Goal: Information Seeking & Learning: Learn about a topic

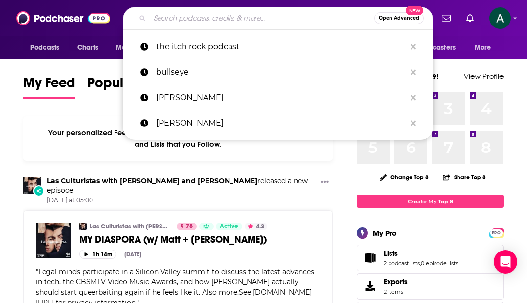
click at [202, 15] on input "Search podcasts, credits, & more..." at bounding box center [262, 18] width 225 height 16
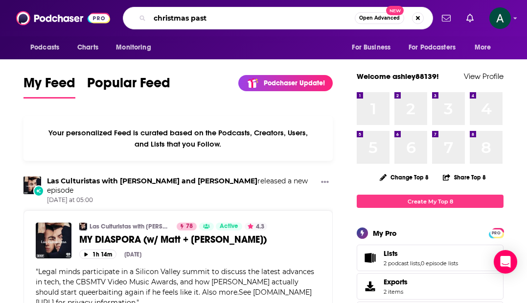
type input "christmas past"
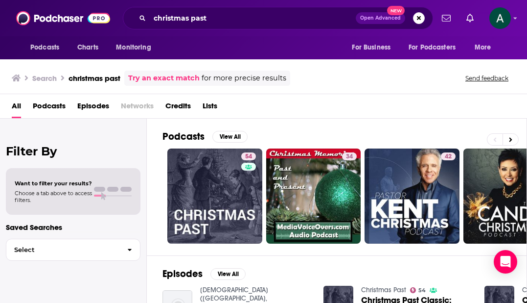
click at [376, 117] on div "All Podcasts Episodes Networks Credits Lists" at bounding box center [266, 108] width 508 height 20
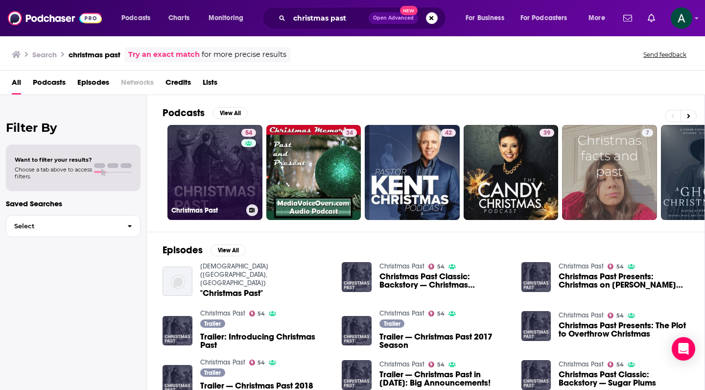
click at [199, 125] on link "54 Christmas Past" at bounding box center [214, 172] width 95 height 95
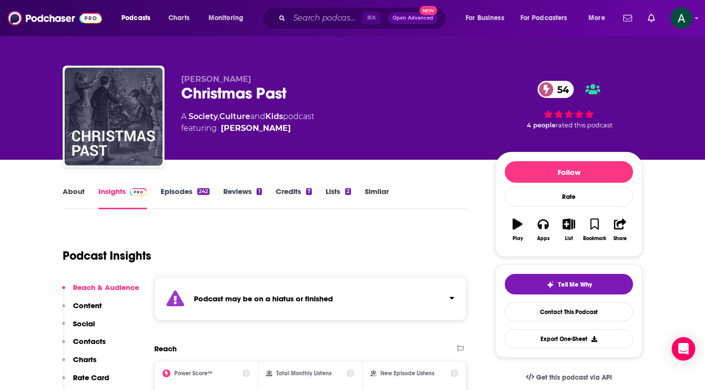
click at [179, 189] on link "Episodes 242" at bounding box center [185, 198] width 49 height 23
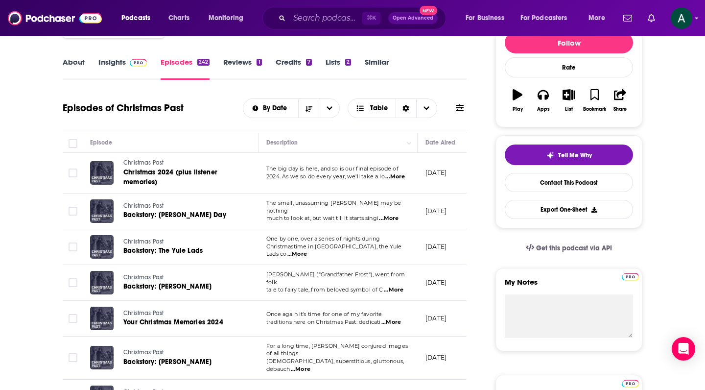
scroll to position [278, 0]
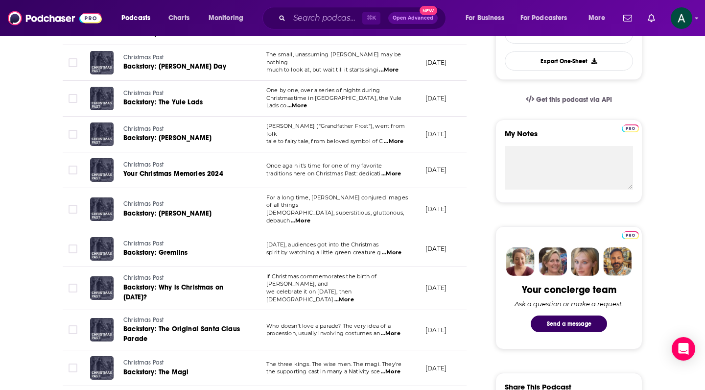
click at [390, 68] on span "...More" at bounding box center [389, 70] width 20 height 8
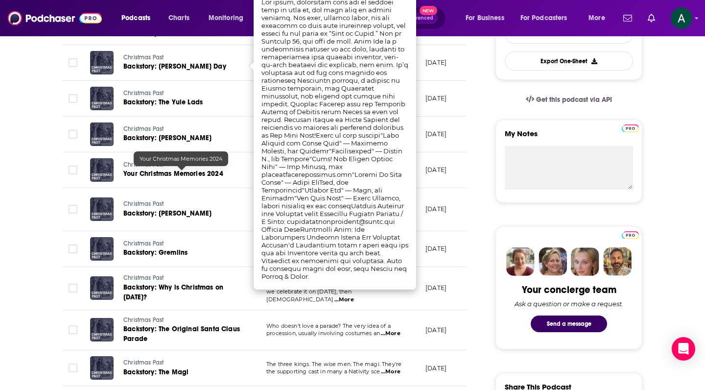
click at [211, 147] on td "Christmas Past Backstory: [PERSON_NAME]" at bounding box center [170, 135] width 176 height 36
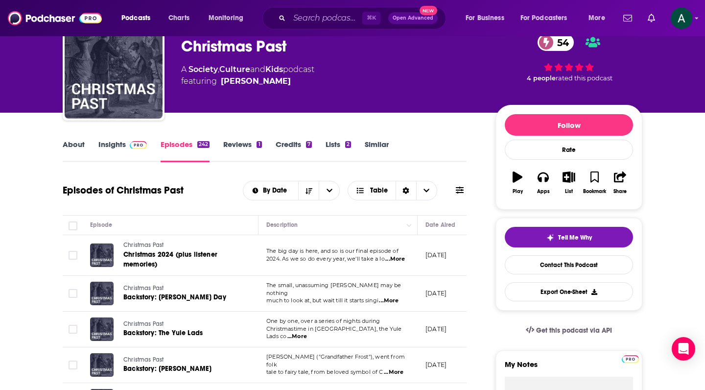
scroll to position [46, 0]
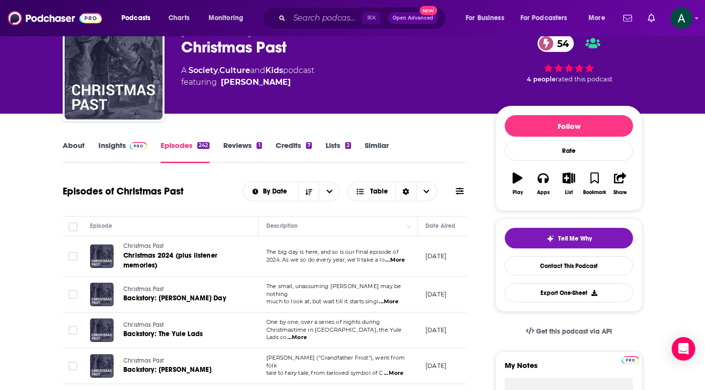
click at [78, 148] on link "About" at bounding box center [74, 152] width 22 height 23
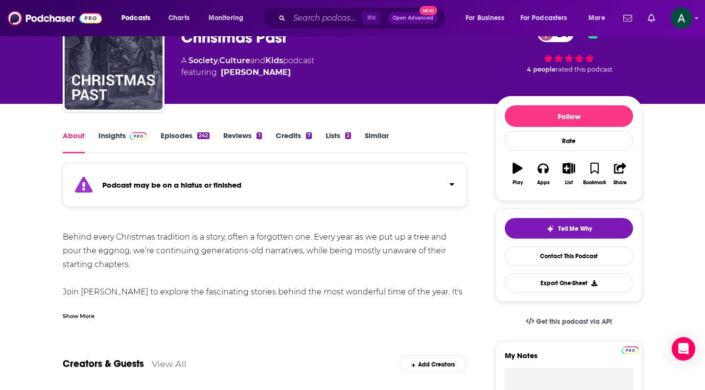
scroll to position [57, 0]
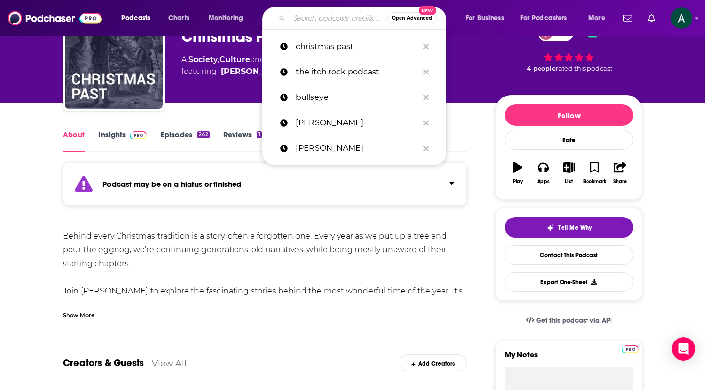
click at [321, 16] on input "Search podcasts, credits, & more..." at bounding box center [338, 18] width 98 height 16
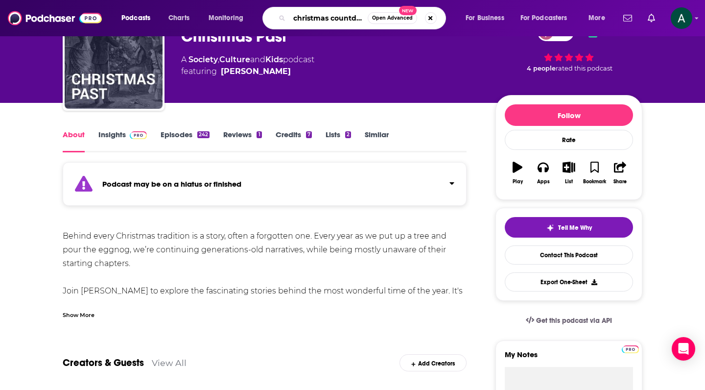
type input "christmas countdown sho"
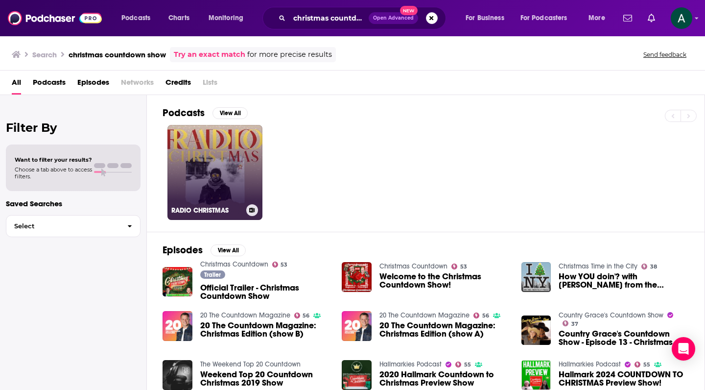
click at [208, 149] on link "RADIO CHRISTMAS" at bounding box center [214, 172] width 95 height 95
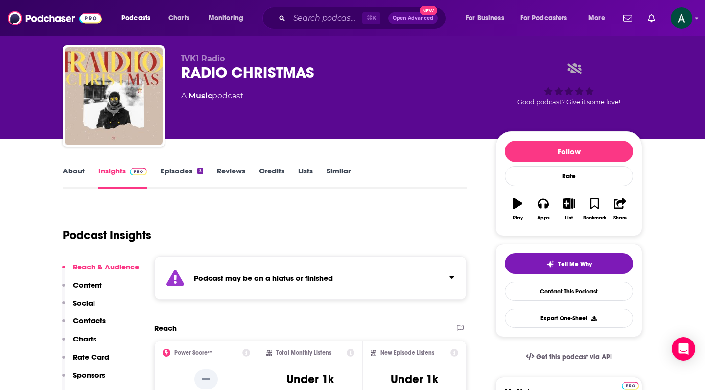
scroll to position [1, 0]
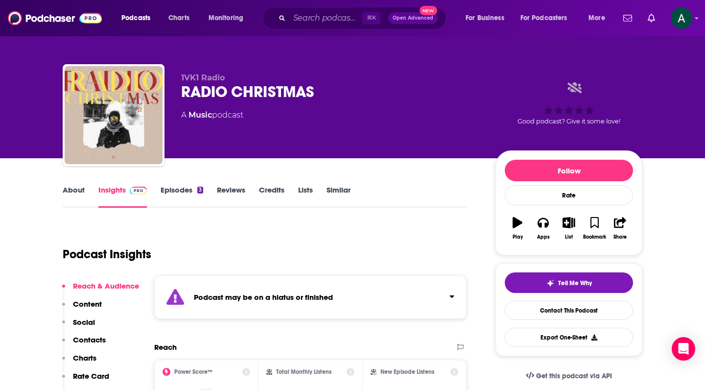
click at [180, 190] on link "Episodes 3" at bounding box center [182, 196] width 43 height 23
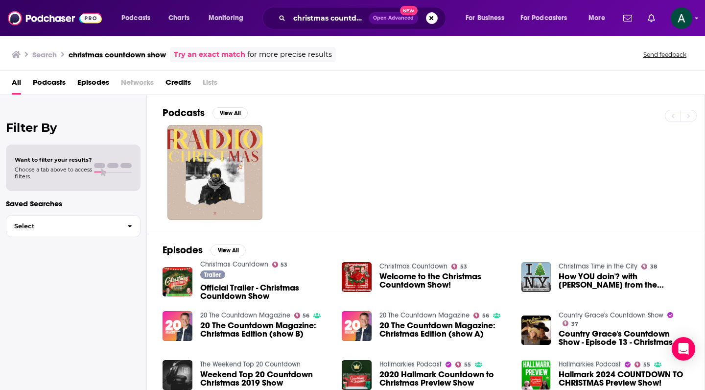
click at [406, 286] on span "Welcome to the Christmas Countdown Show!" at bounding box center [444, 280] width 130 height 17
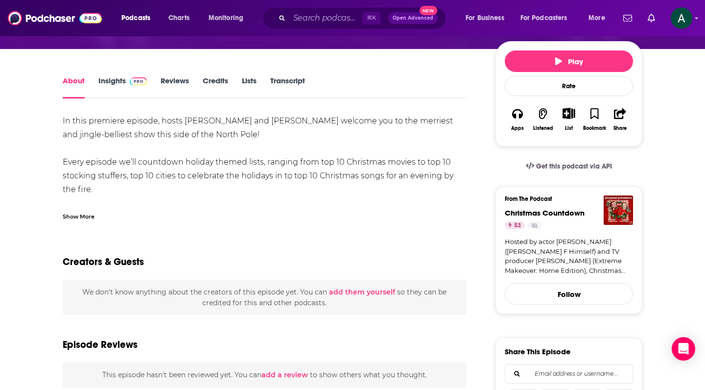
scroll to position [229, 0]
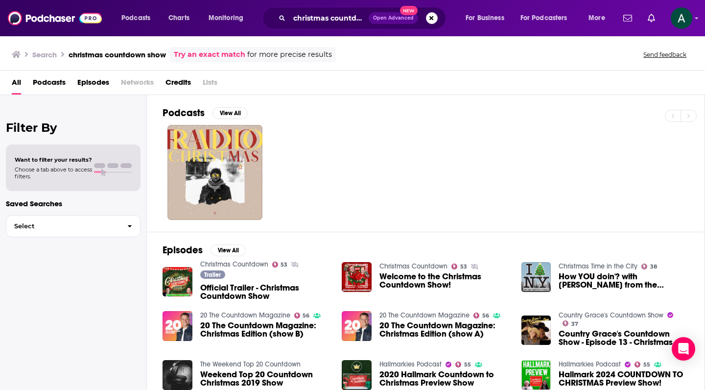
click at [166, 51] on h3 "christmas countdown show" at bounding box center [117, 54] width 97 height 9
click at [112, 52] on h3 "christmas countdown show" at bounding box center [117, 54] width 97 height 9
click at [350, 22] on input "christmas countdown show" at bounding box center [328, 18] width 79 height 16
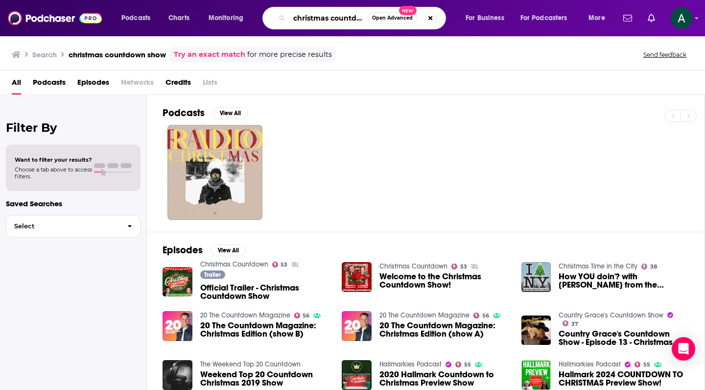
type input "christmas countdown"
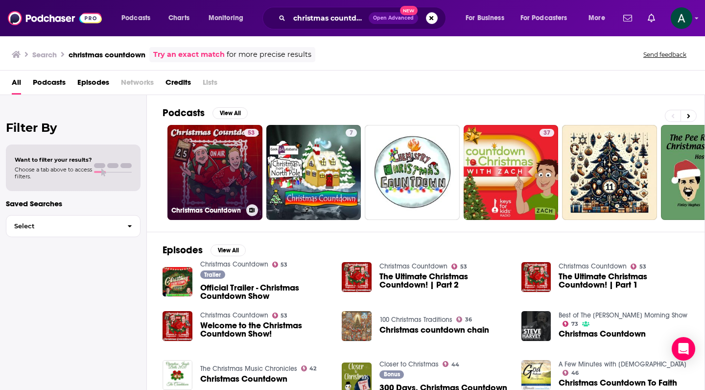
click at [224, 128] on link "53 Christmas Countdown" at bounding box center [214, 172] width 95 height 95
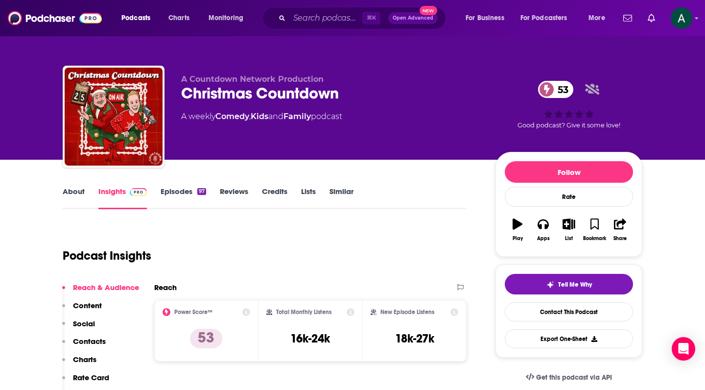
scroll to position [58, 0]
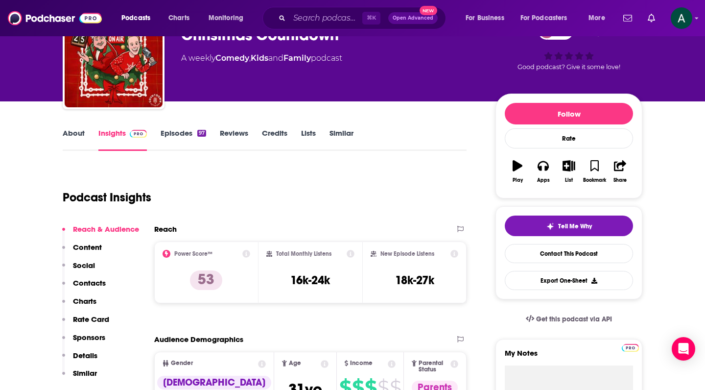
click at [181, 138] on link "Episodes 97" at bounding box center [184, 139] width 46 height 23
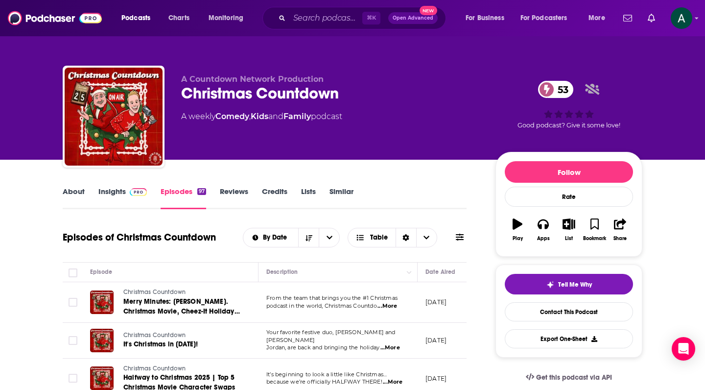
scroll to position [214, 0]
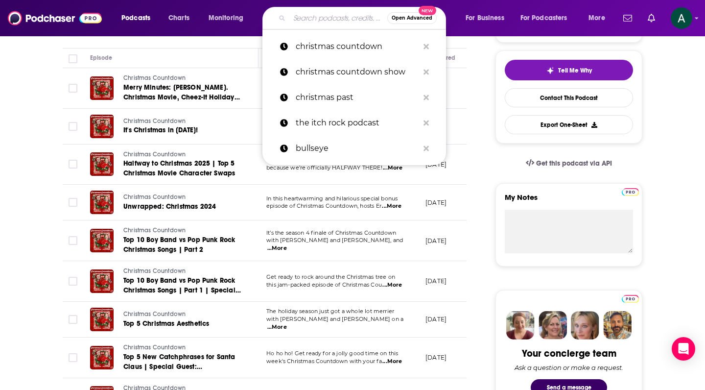
click at [318, 21] on input "Search podcasts, credits, & more..." at bounding box center [338, 18] width 98 height 16
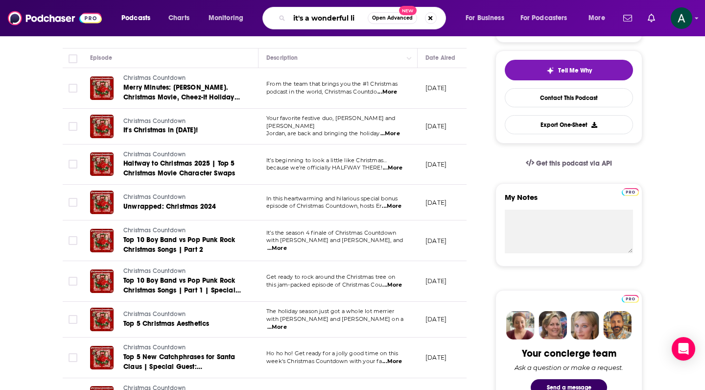
type input "it's a wonderful lie"
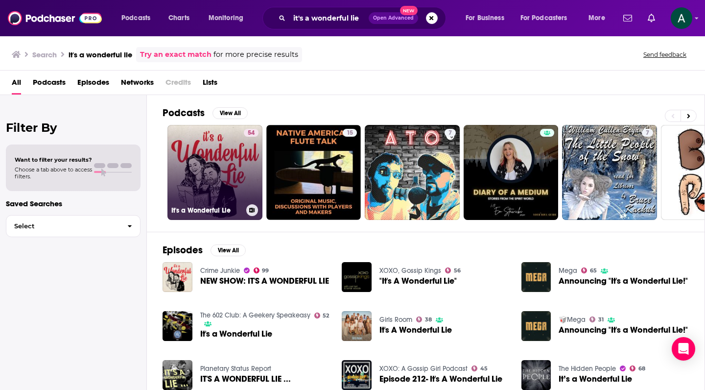
click at [239, 162] on link "54 It's a Wonderful Lie" at bounding box center [214, 172] width 95 height 95
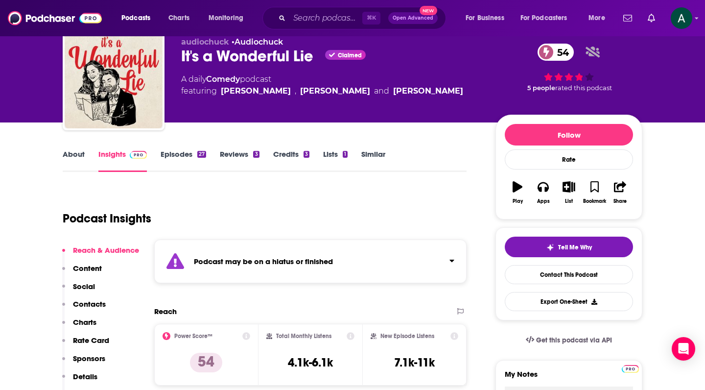
scroll to position [56, 0]
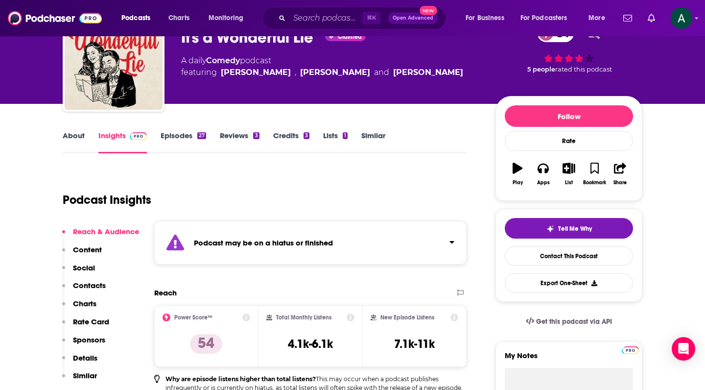
click at [77, 133] on link "About" at bounding box center [74, 142] width 22 height 23
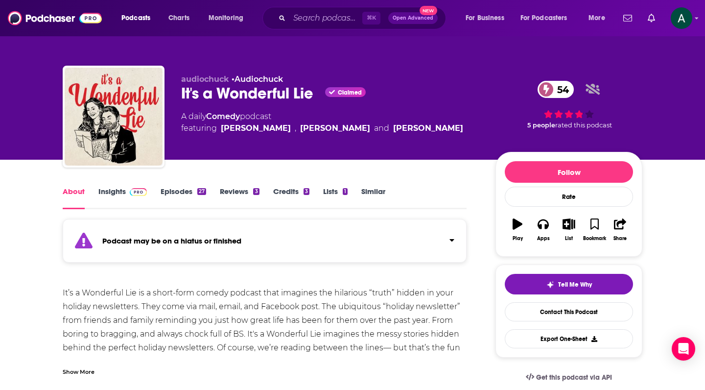
scroll to position [57, 0]
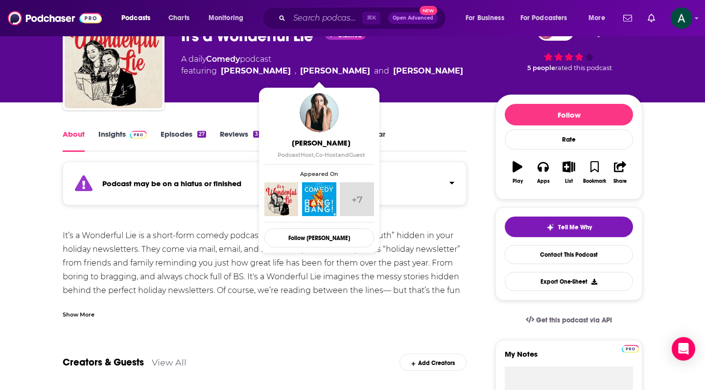
click at [327, 10] on div "⌘ K Open Advanced New" at bounding box center [354, 18] width 184 height 23
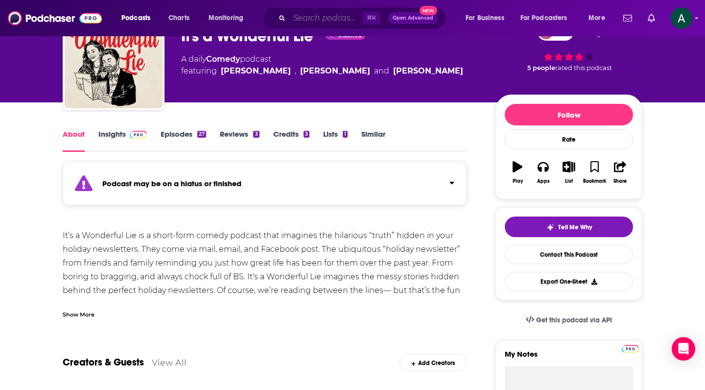
click at [325, 18] on input "Search podcasts, credits, & more..." at bounding box center [325, 18] width 73 height 16
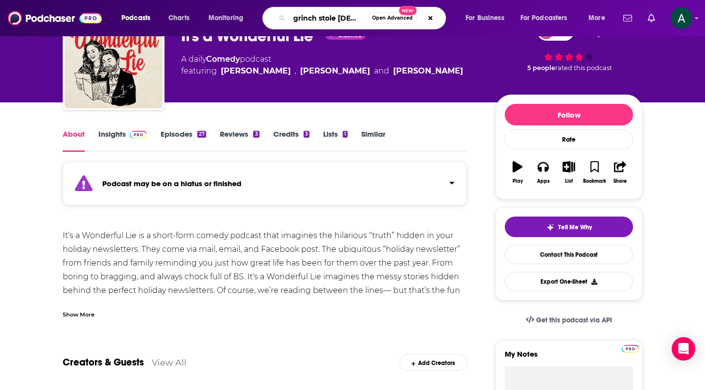
type input "grinch stole christmas"
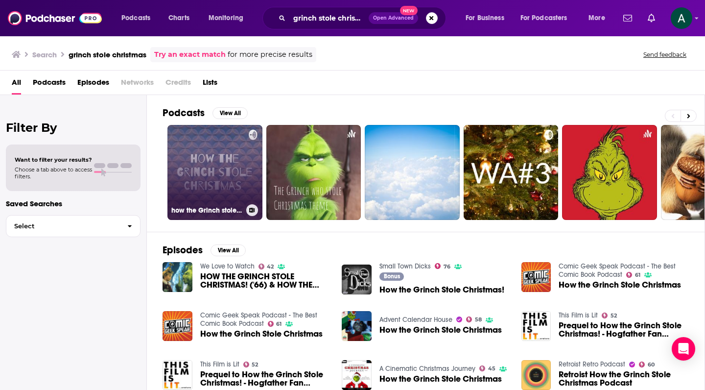
click at [206, 146] on link "how the Grinch stole Christmas" at bounding box center [214, 172] width 95 height 95
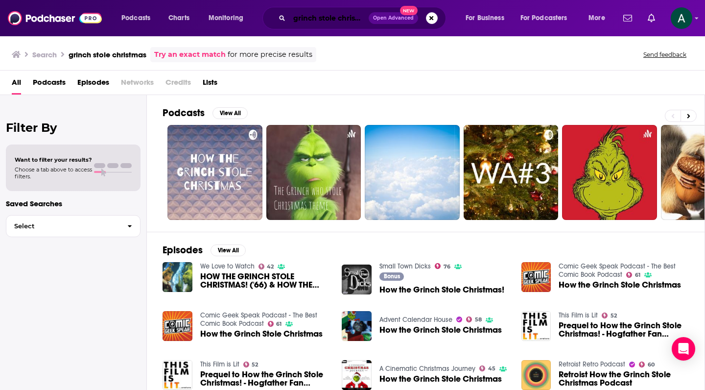
click at [296, 19] on input "grinch stole christmas" at bounding box center [328, 18] width 79 height 16
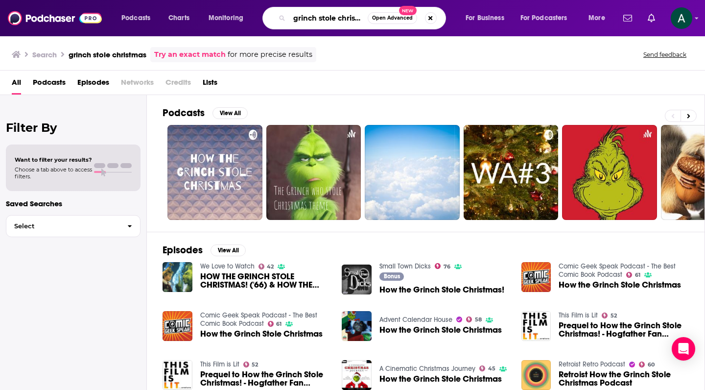
drag, startPoint x: 362, startPoint y: 19, endPoint x: 283, endPoint y: 18, distance: 79.3
click at [283, 18] on div "grinch stole christmas Open Advanced New" at bounding box center [354, 18] width 184 height 23
type input "christmas podcasts"
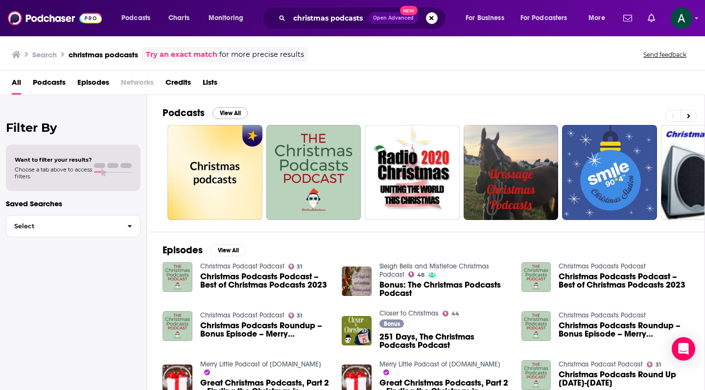
click at [237, 114] on button "View All" at bounding box center [229, 113] width 35 height 12
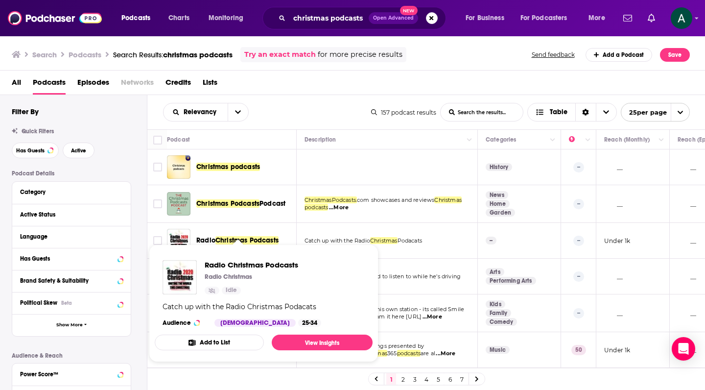
click at [262, 242] on span "Radio Christmas Podcasts Radio Christmas Idle Catch up with the Radio Christmas…" at bounding box center [264, 302] width 230 height 129
click at [251, 265] on span "Radio Christmas Podcasts" at bounding box center [252, 264] width 94 height 9
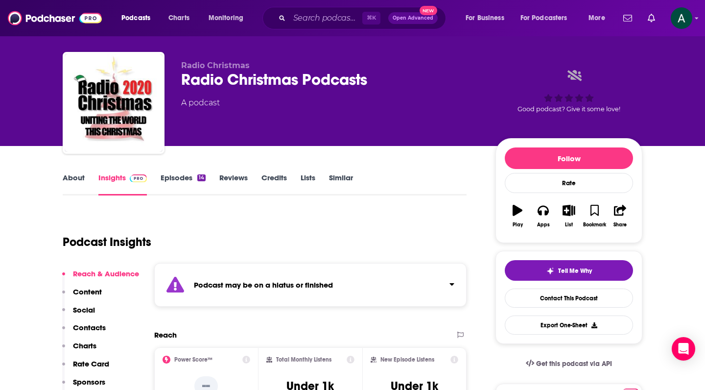
scroll to position [0, 0]
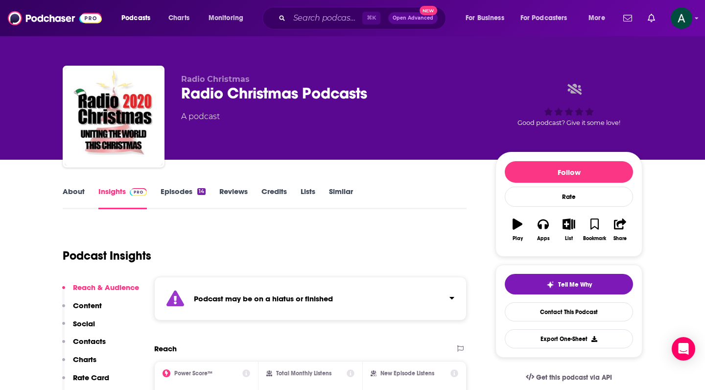
click at [187, 191] on link "Episodes 14" at bounding box center [183, 198] width 45 height 23
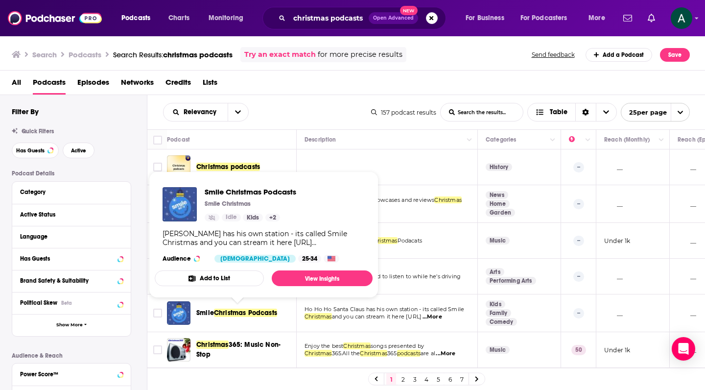
click at [250, 302] on span "Christmas Podcasts" at bounding box center [245, 312] width 63 height 8
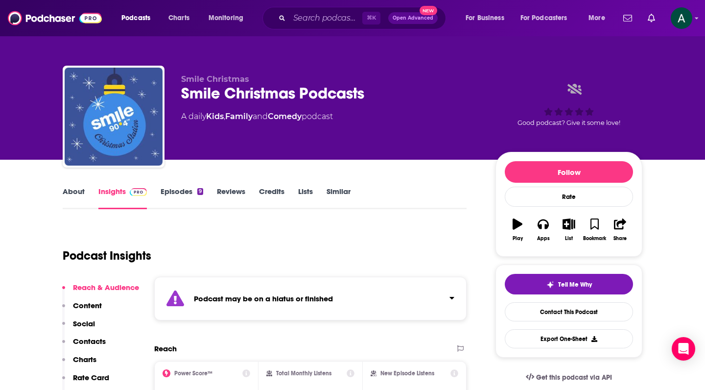
click at [189, 188] on link "Episodes 9" at bounding box center [182, 198] width 43 height 23
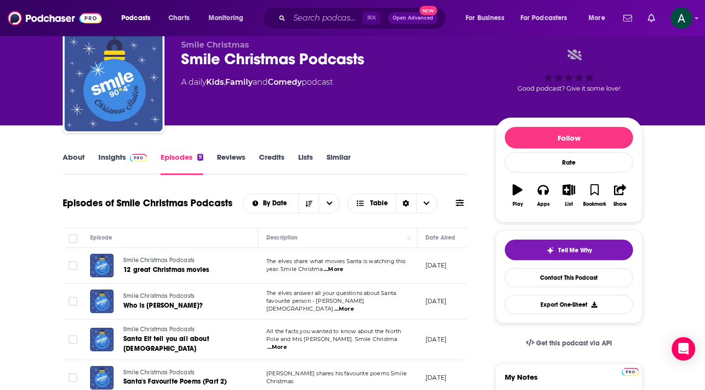
scroll to position [163, 0]
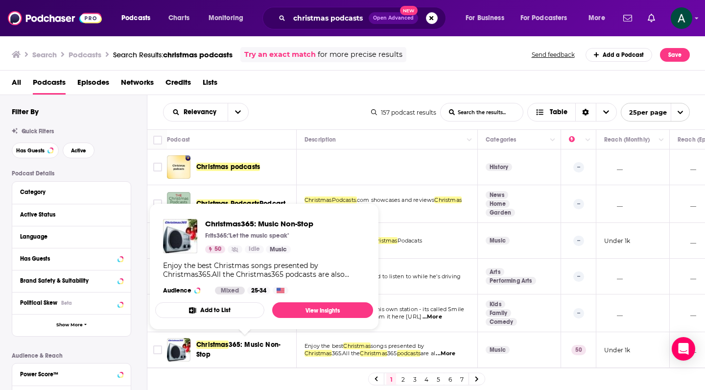
click at [227, 302] on span "Christmas" at bounding box center [212, 344] width 32 height 8
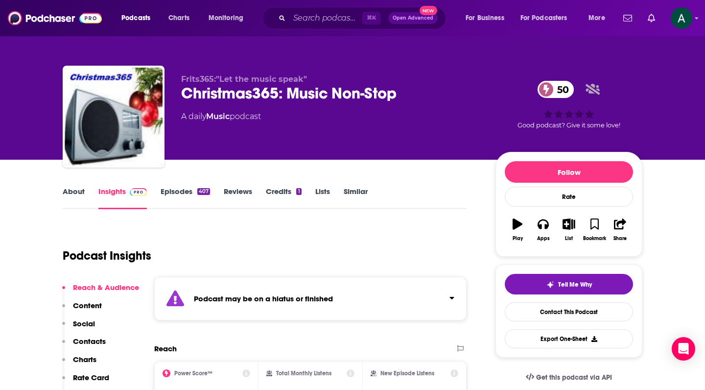
click at [171, 192] on link "Episodes 407" at bounding box center [185, 198] width 49 height 23
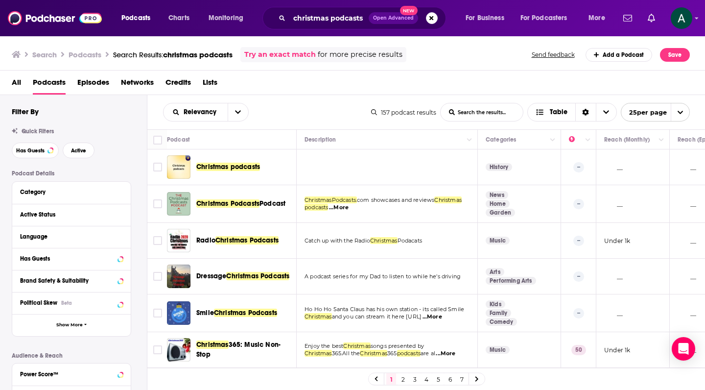
click at [403, 302] on link "2" at bounding box center [403, 379] width 10 height 12
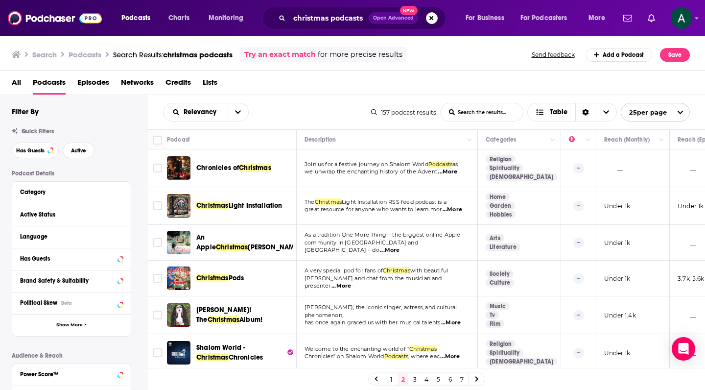
click at [242, 167] on span "Christmas" at bounding box center [255, 168] width 32 height 8
click at [150, 111] on div "Relevancy List Search Input Search the results... Table 157 podcast results Lis…" at bounding box center [426, 112] width 558 height 34
click at [462, 302] on td "[PERSON_NAME], the iconic singer, actress, and cultural phenomenon, has once ag…" at bounding box center [387, 315] width 181 height 38
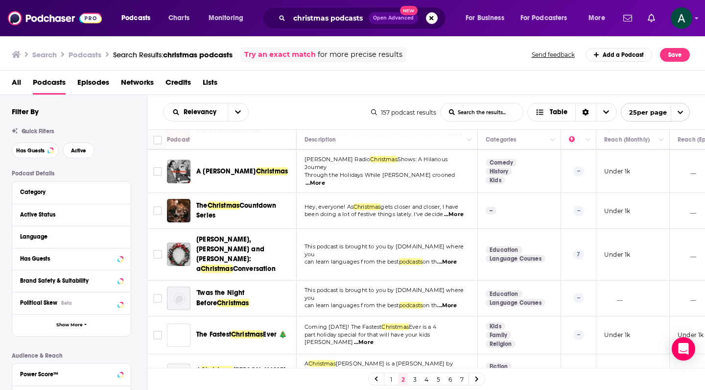
scroll to position [262, 0]
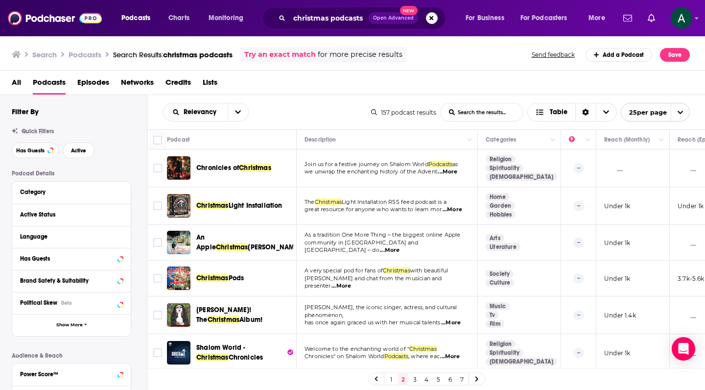
click at [242, 302] on td "[PERSON_NAME]! The Christmas Album!" at bounding box center [232, 315] width 130 height 38
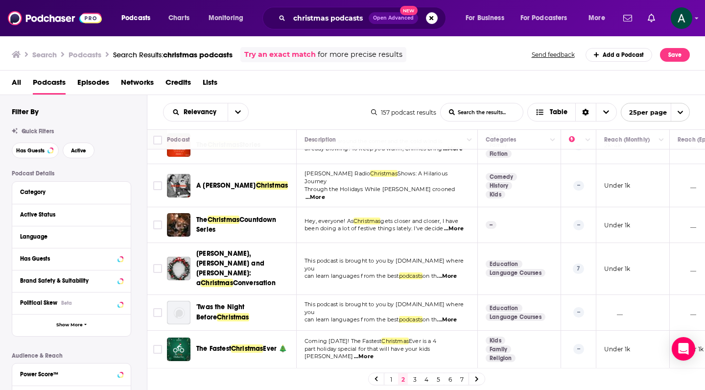
scroll to position [247, 0]
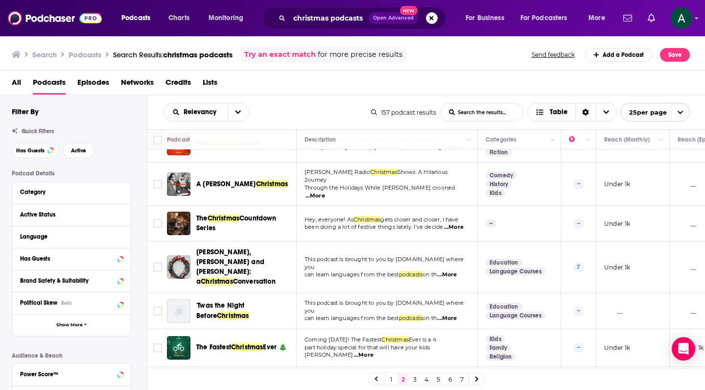
click at [281, 302] on div "The Fastest Christmas Ever 🎄" at bounding box center [247, 347] width 102 height 23
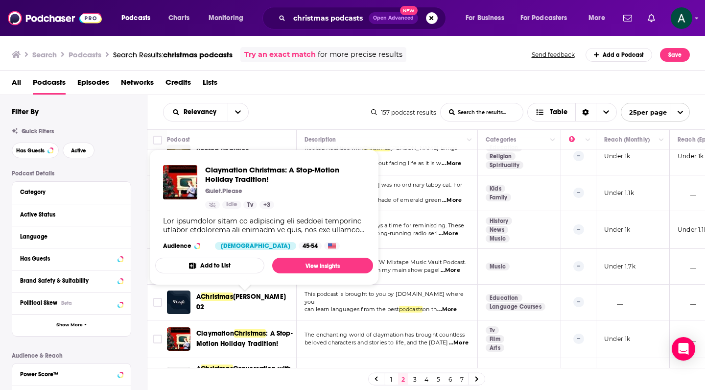
scroll to position [597, 0]
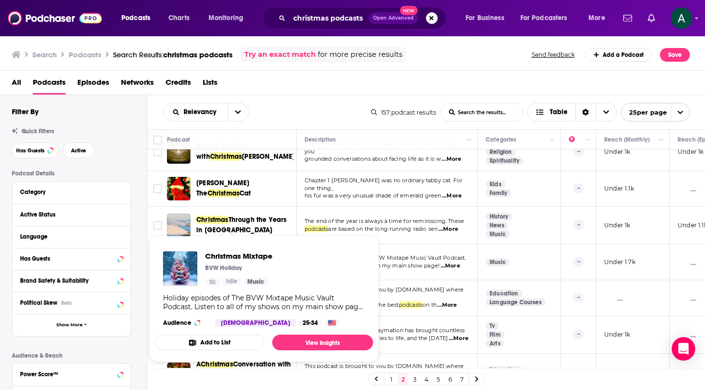
click at [213, 234] on span "Christmas Mixtape BVW Holiday Idle Music Holiday episodes of The BVW Mixtape Mu…" at bounding box center [264, 299] width 230 height 138
click at [227, 255] on span "Christmas Mixtape" at bounding box center [238, 255] width 67 height 9
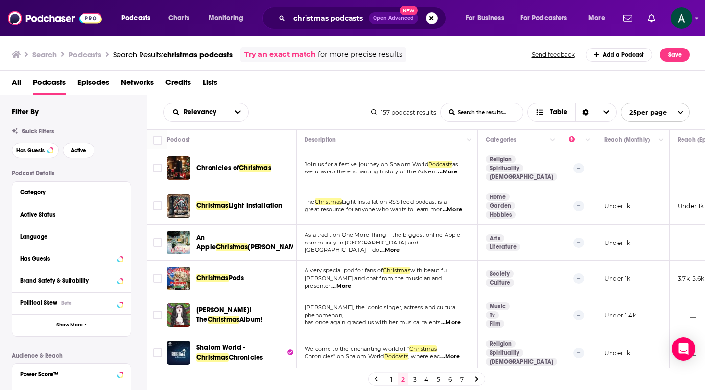
click at [283, 302] on div "[PERSON_NAME]! The Christmas Album!" at bounding box center [247, 314] width 102 height 23
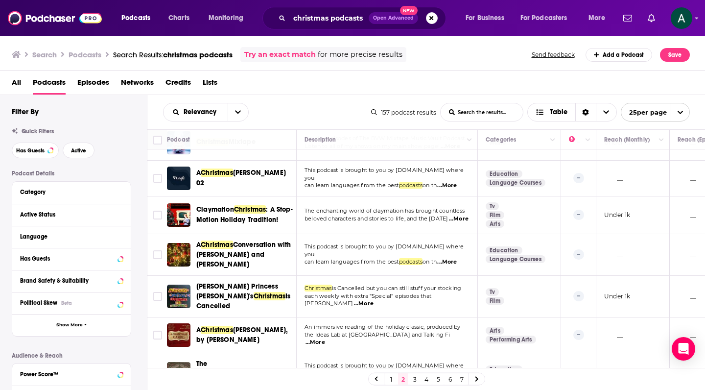
scroll to position [706, 0]
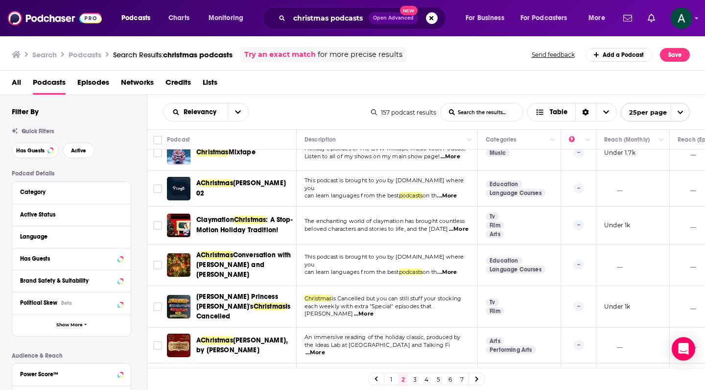
click at [416, 302] on link "3" at bounding box center [415, 379] width 10 height 12
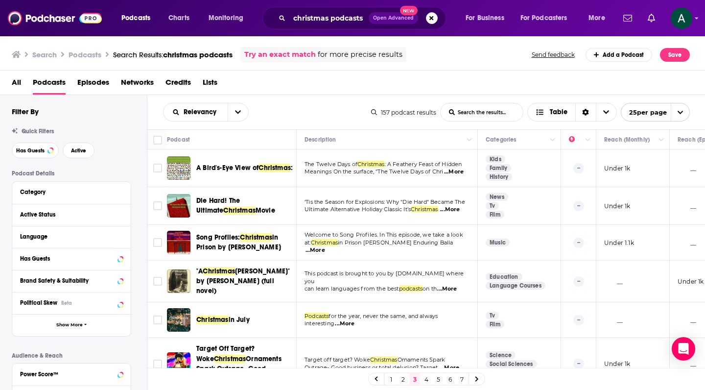
click at [280, 302] on div "Christmas in July" at bounding box center [247, 319] width 102 height 23
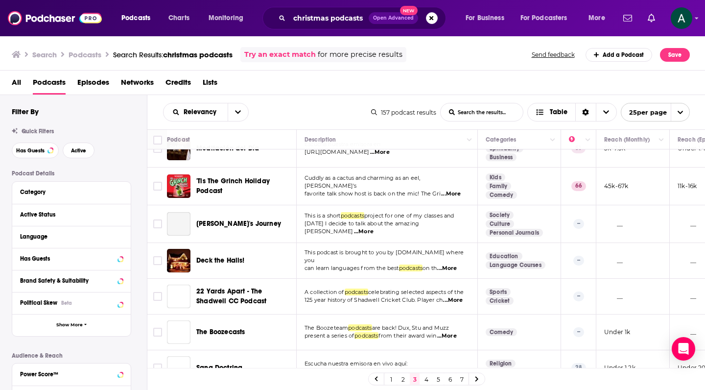
scroll to position [724, 0]
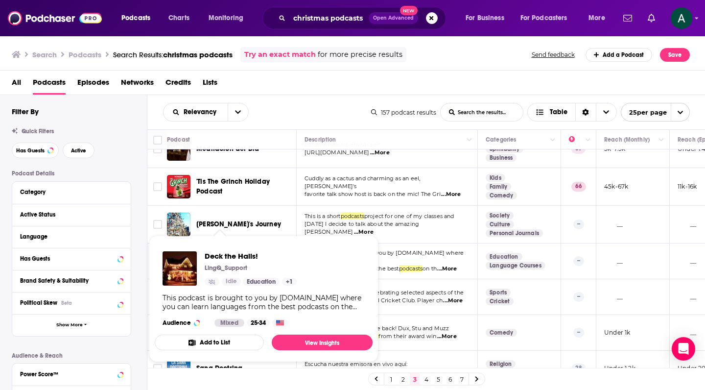
click at [228, 242] on div "Podcasts Charts Monitoring christmas podcasts Open Advanced New For Business Fo…" at bounding box center [352, 195] width 705 height 390
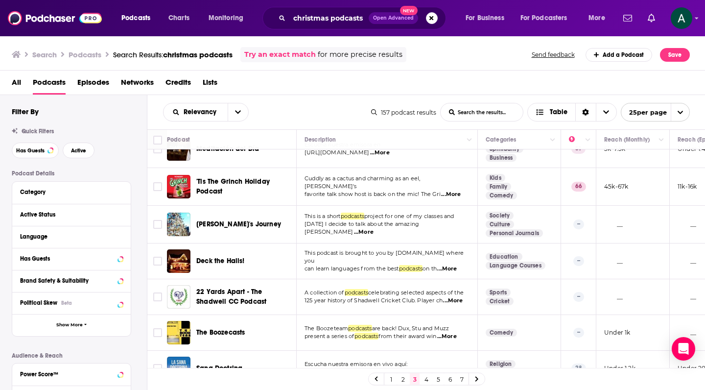
click at [427, 302] on link "4" at bounding box center [427, 379] width 10 height 12
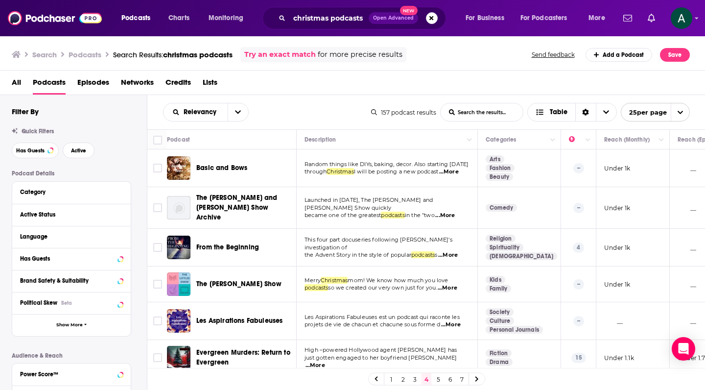
click at [273, 302] on td "Les Aspirations Fabuleuses" at bounding box center [232, 321] width 130 height 38
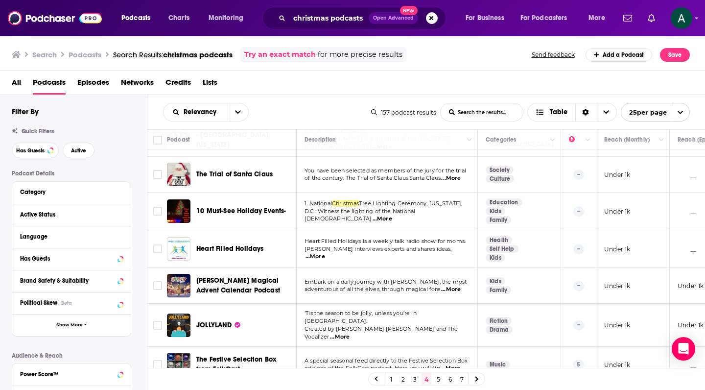
scroll to position [702, 0]
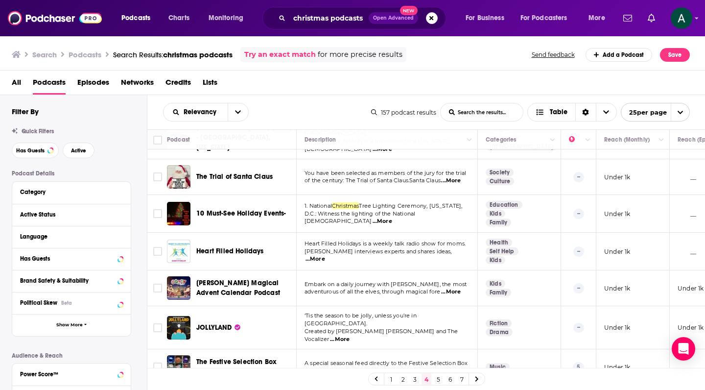
click at [439, 302] on link "5" at bounding box center [438, 379] width 10 height 12
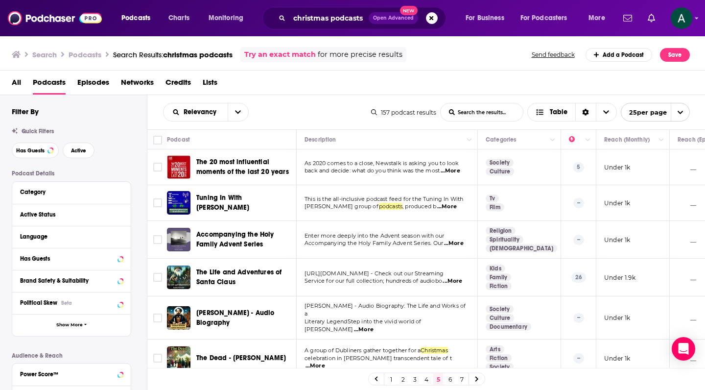
click at [418, 302] on span "[PERSON_NAME] - Audio Biography: The Life and Works of a" at bounding box center [385, 309] width 161 height 15
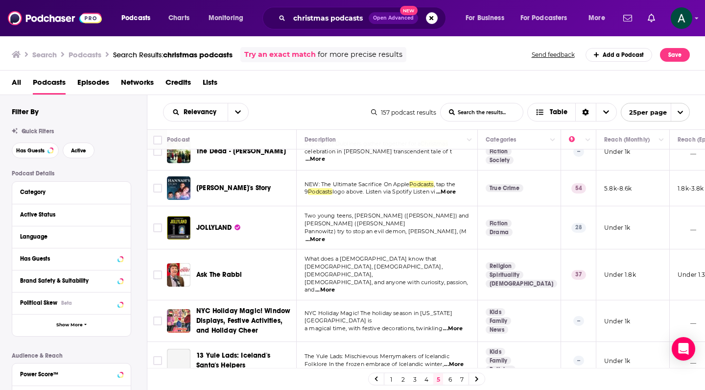
scroll to position [245, 0]
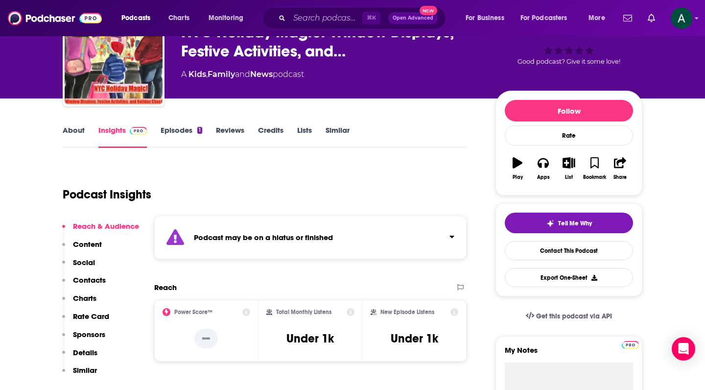
scroll to position [16, 0]
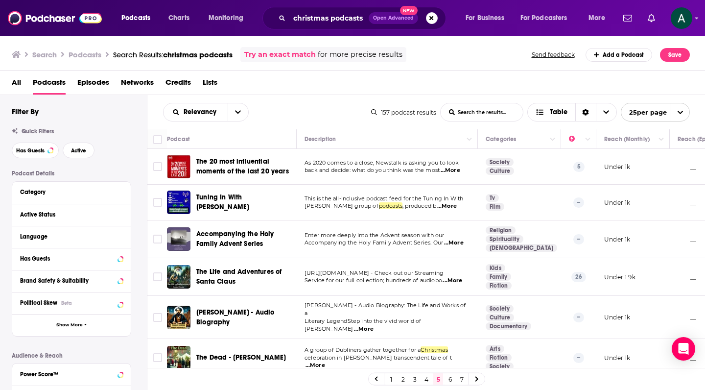
click at [452, 378] on link "6" at bounding box center [450, 379] width 10 height 12
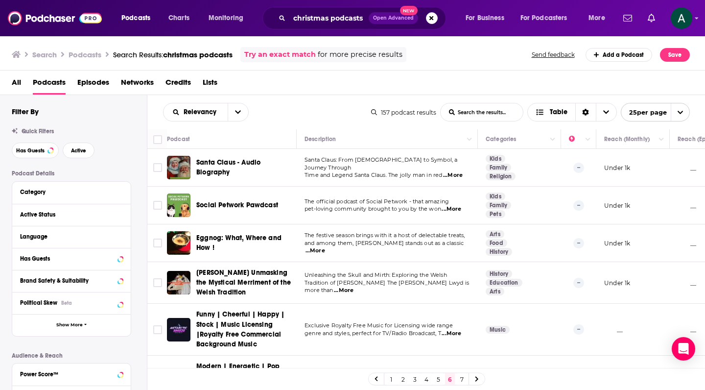
click at [375, 278] on span "Unleashing the Skull and Mirth: Exploring the Welsh" at bounding box center [376, 274] width 142 height 7
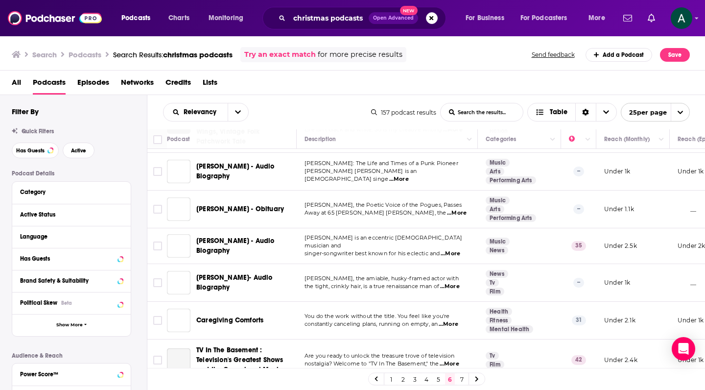
scroll to position [806, 0]
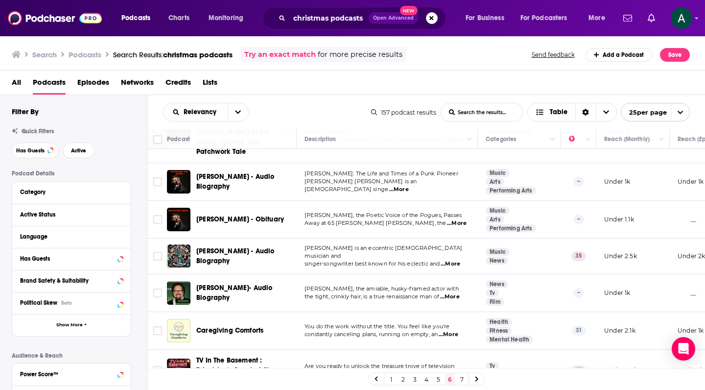
click at [464, 377] on link "7" at bounding box center [462, 379] width 10 height 12
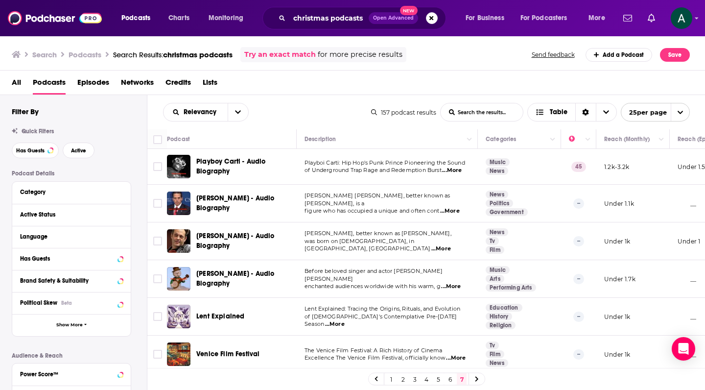
click at [429, 312] on span "Lent Explained: Tracing the Origins, Rituals, and Evolution" at bounding box center [383, 308] width 156 height 7
